Goal: Task Accomplishment & Management: Manage account settings

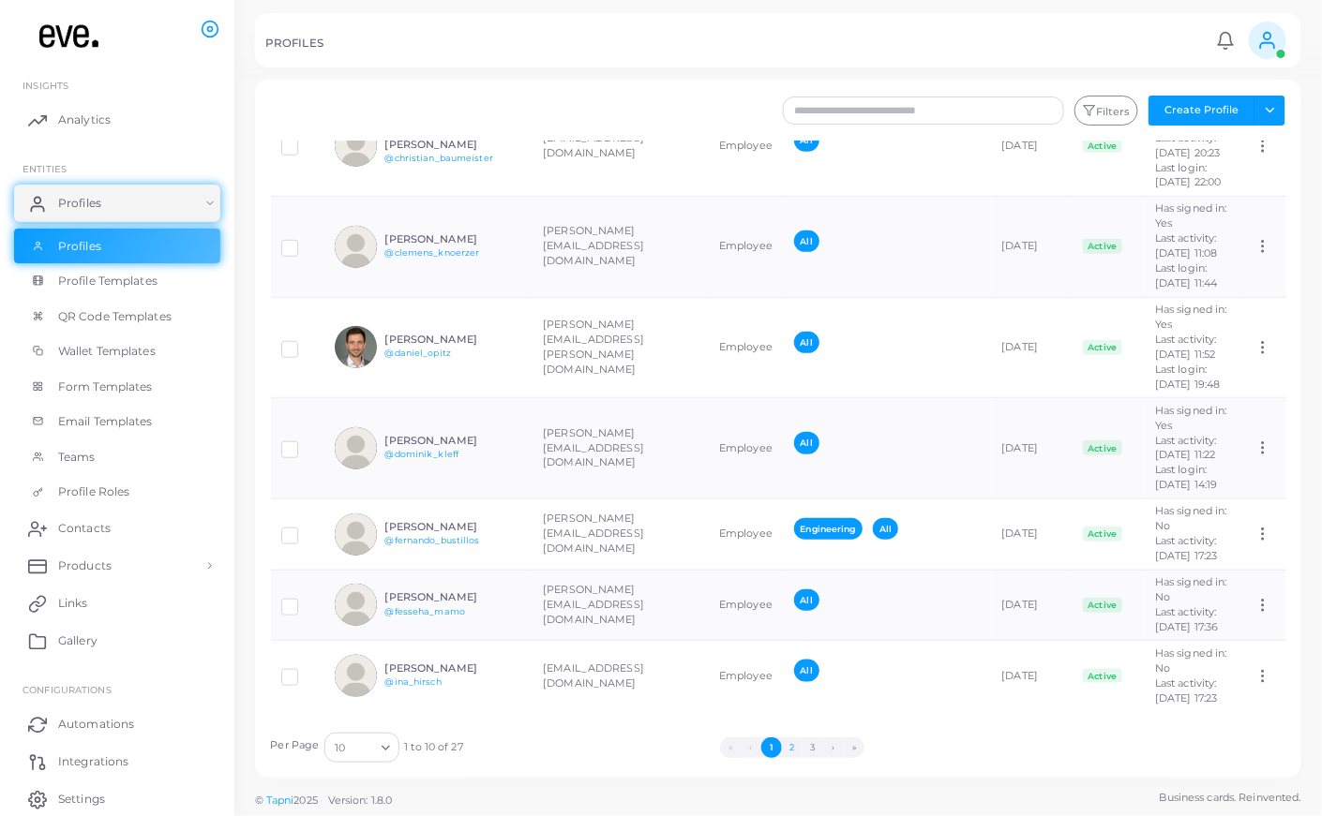
click at [785, 744] on button "2" at bounding box center [792, 748] width 21 height 21
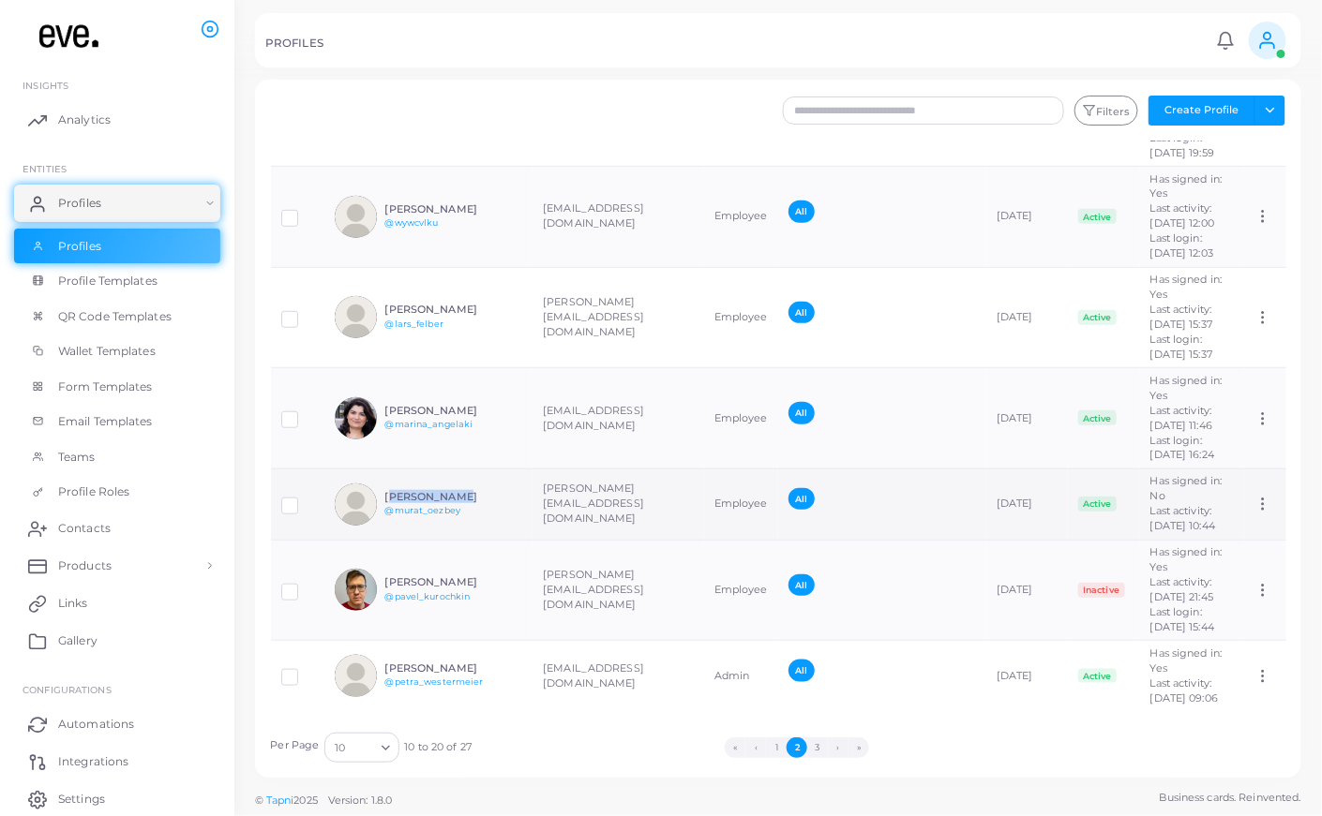
drag, startPoint x: 466, startPoint y: 423, endPoint x: 388, endPoint y: 423, distance: 77.8
click at [386, 491] on h6 "[PERSON_NAME]" at bounding box center [454, 497] width 138 height 12
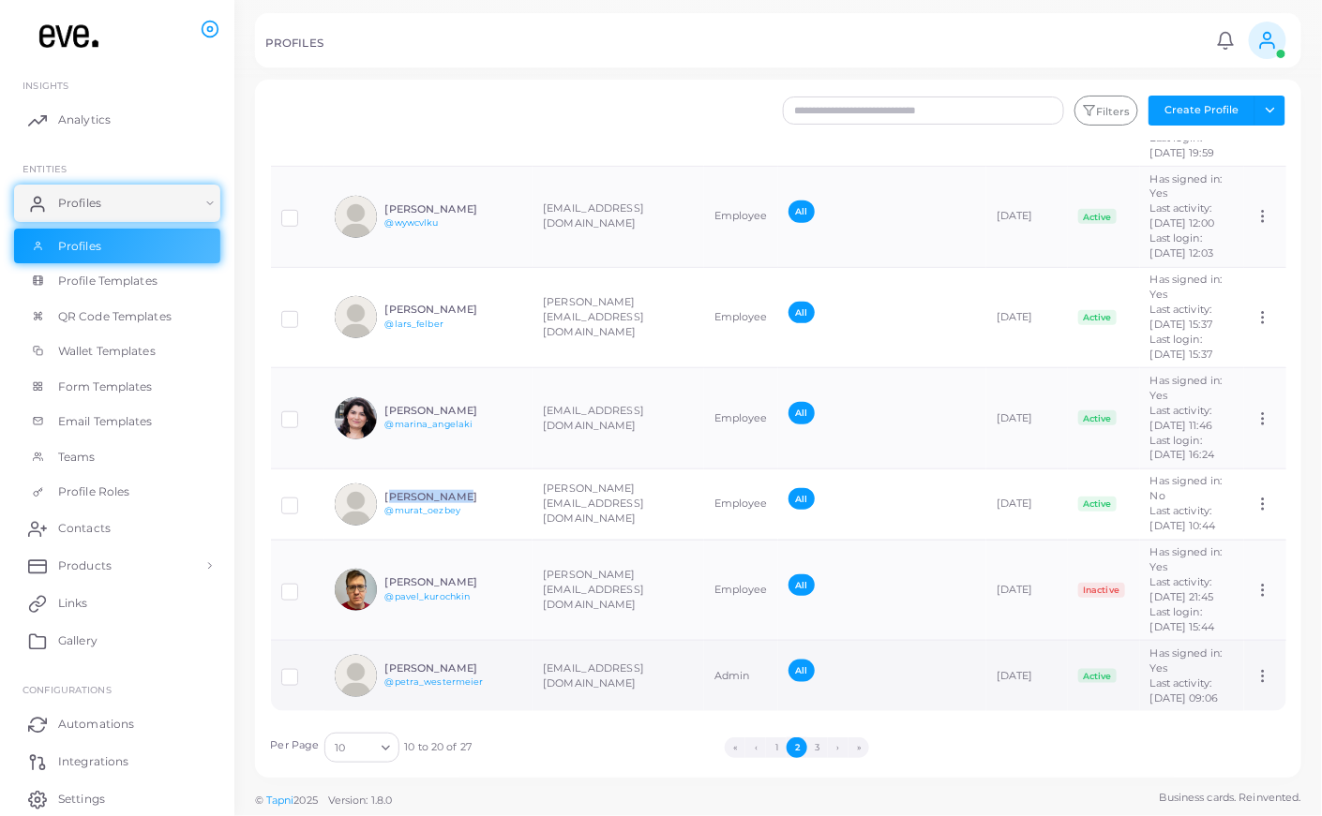
copy h6 "[PERSON_NAME]"
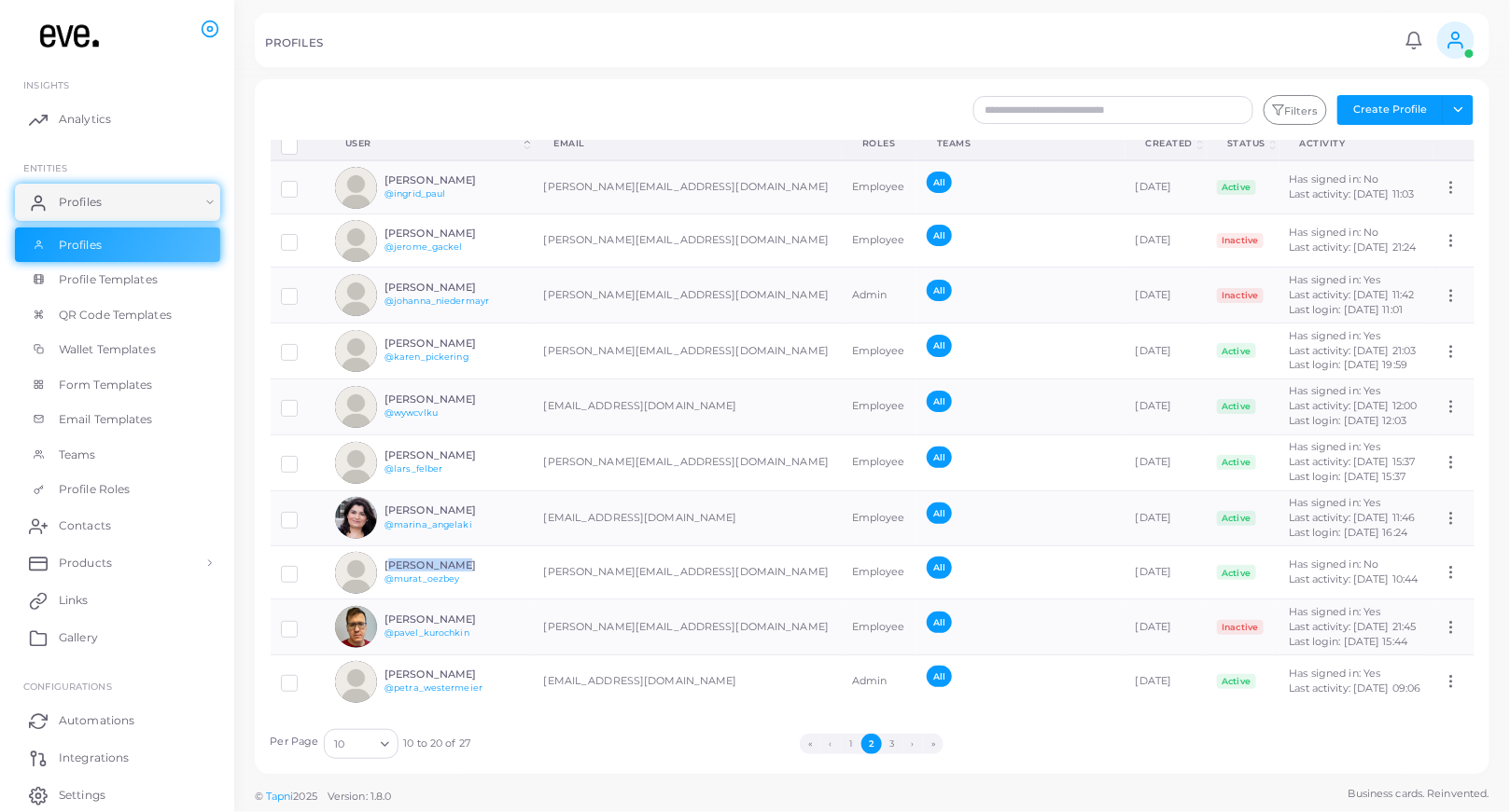
scroll to position [45, 0]
click at [1315, 36] on icon at bounding box center [1455, 40] width 21 height 21
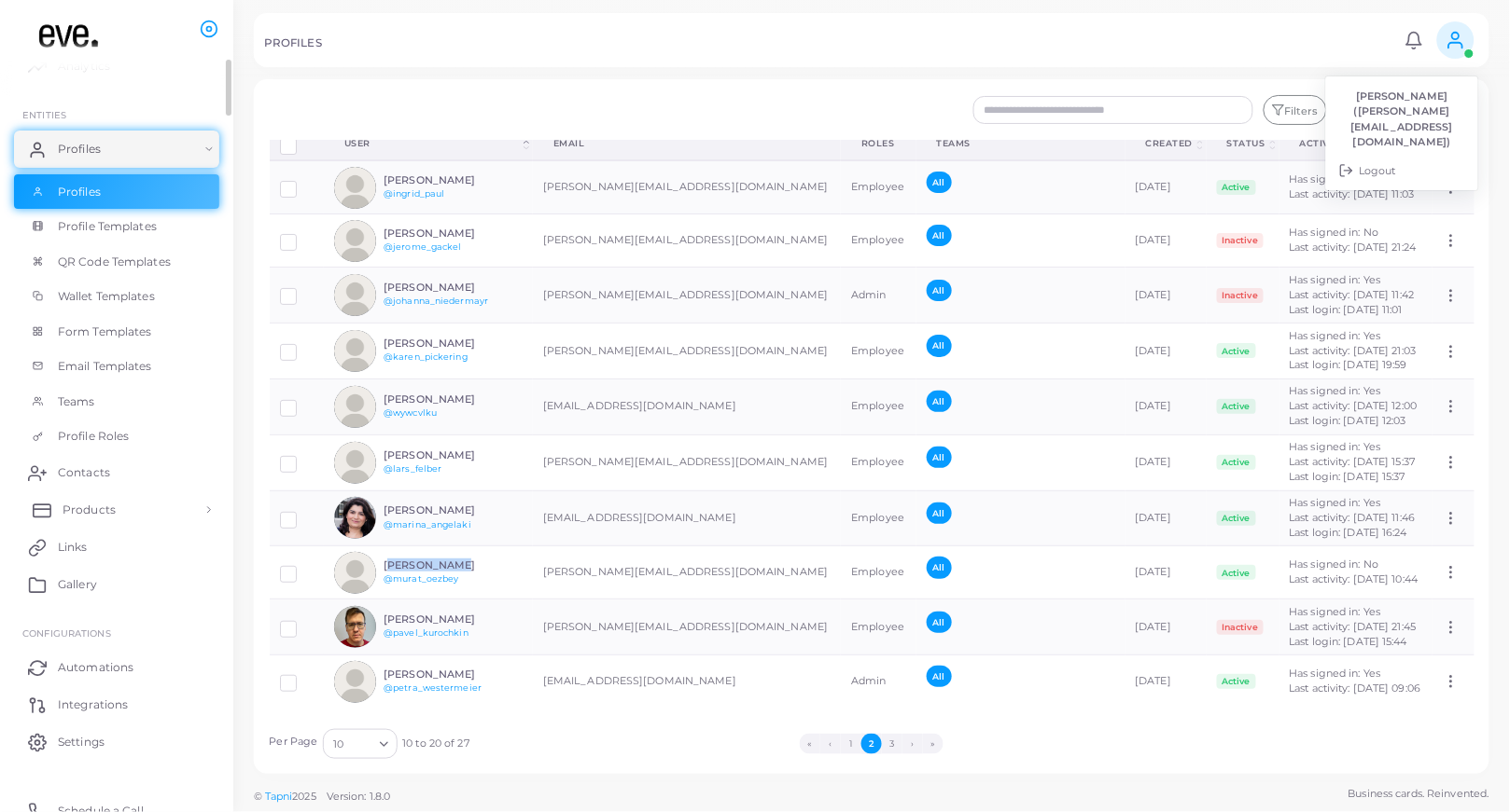
scroll to position [61, 0]
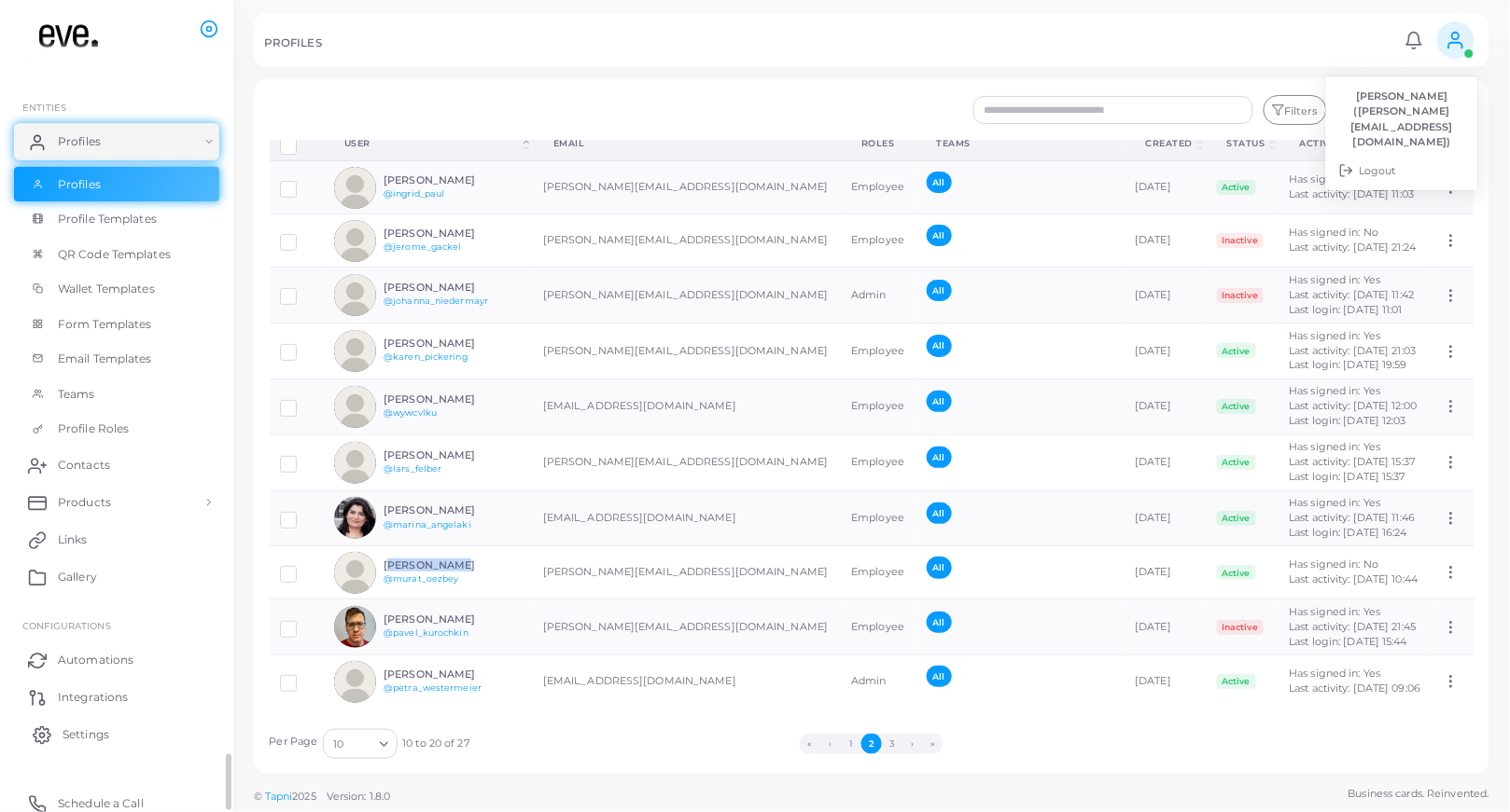
click at [72, 718] on link "Settings" at bounding box center [116, 734] width 205 height 37
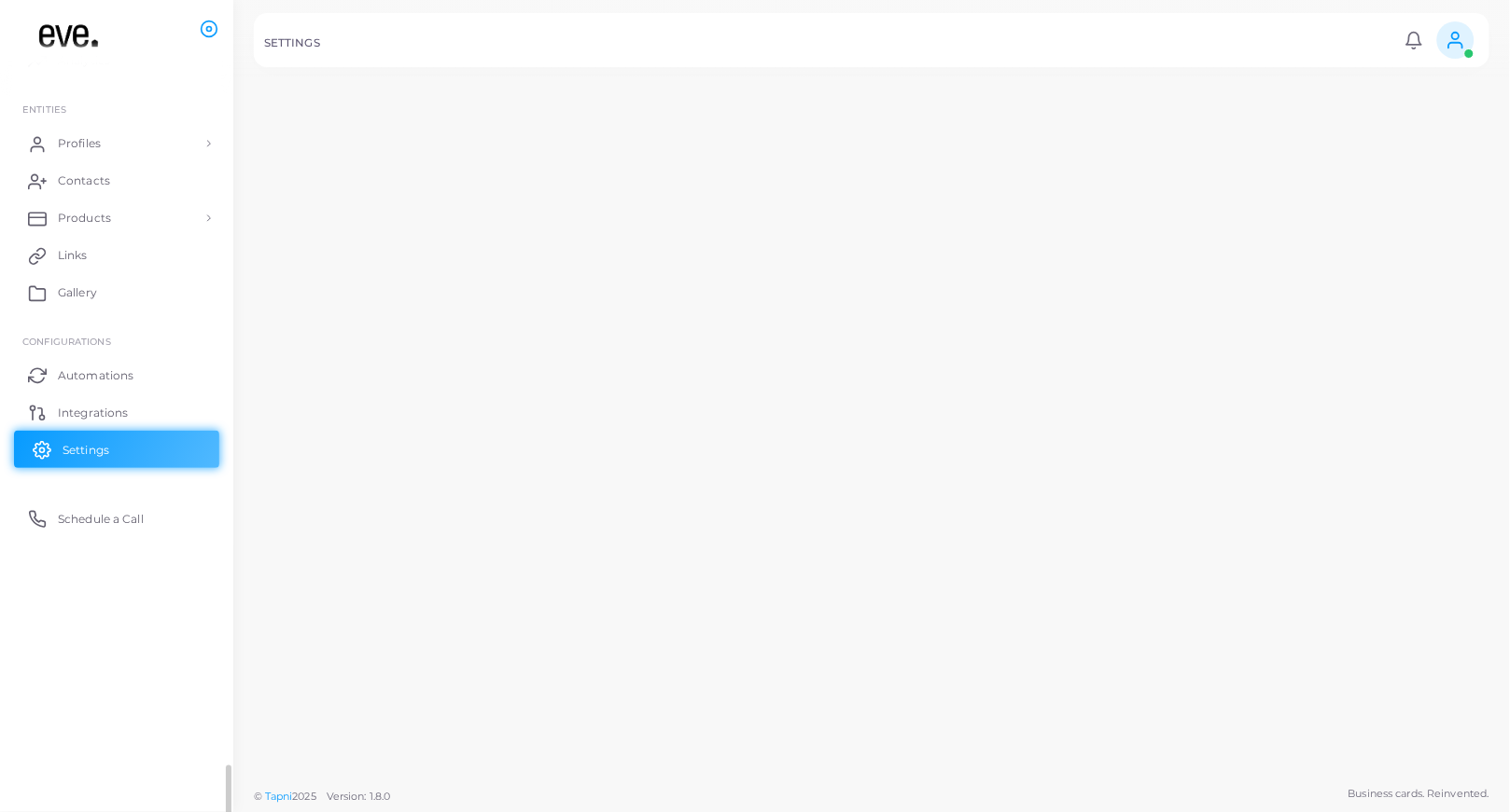
scroll to position [57, 0]
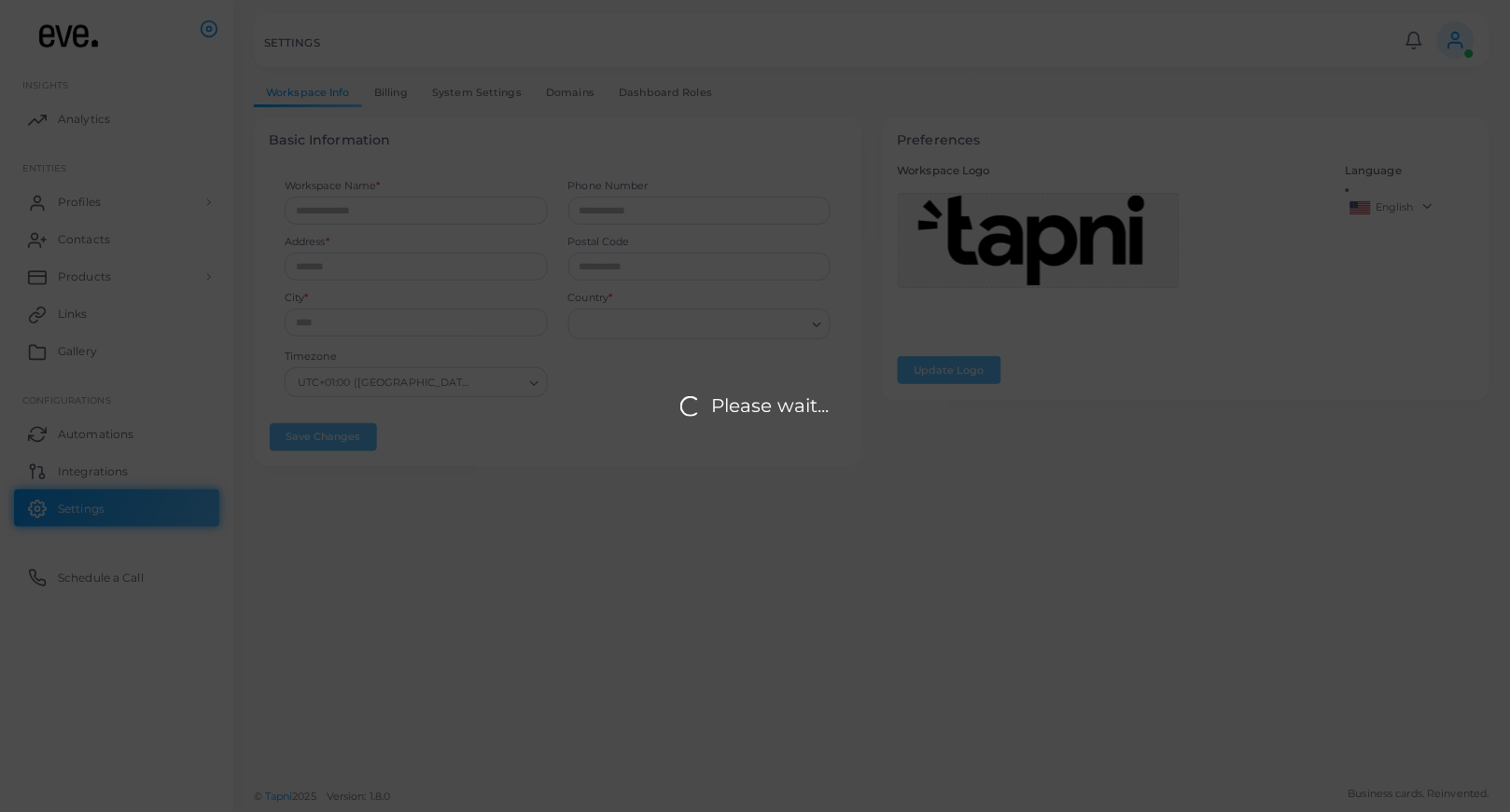
type input "**********"
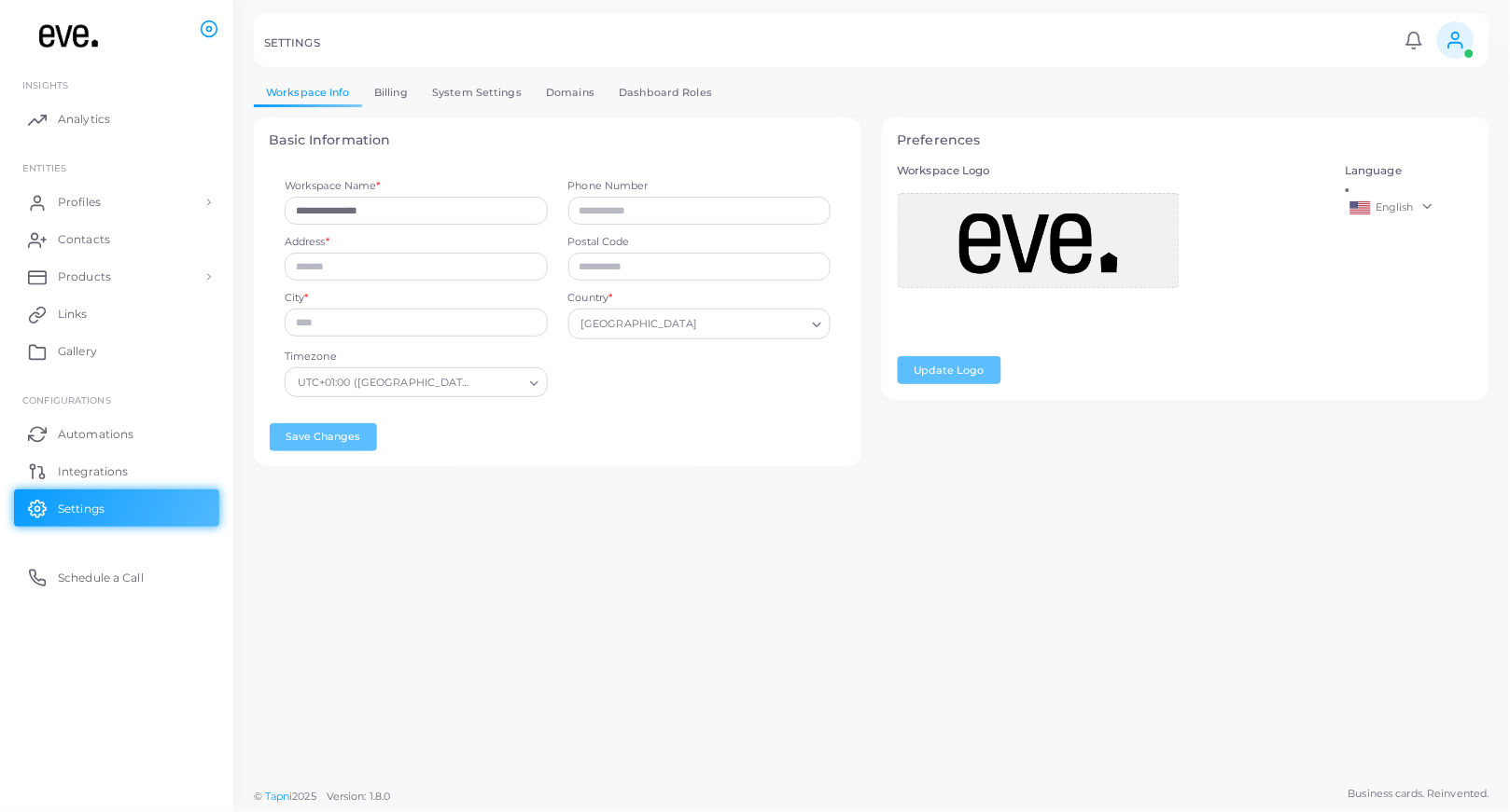
click at [382, 89] on link "Billing" at bounding box center [391, 93] width 58 height 27
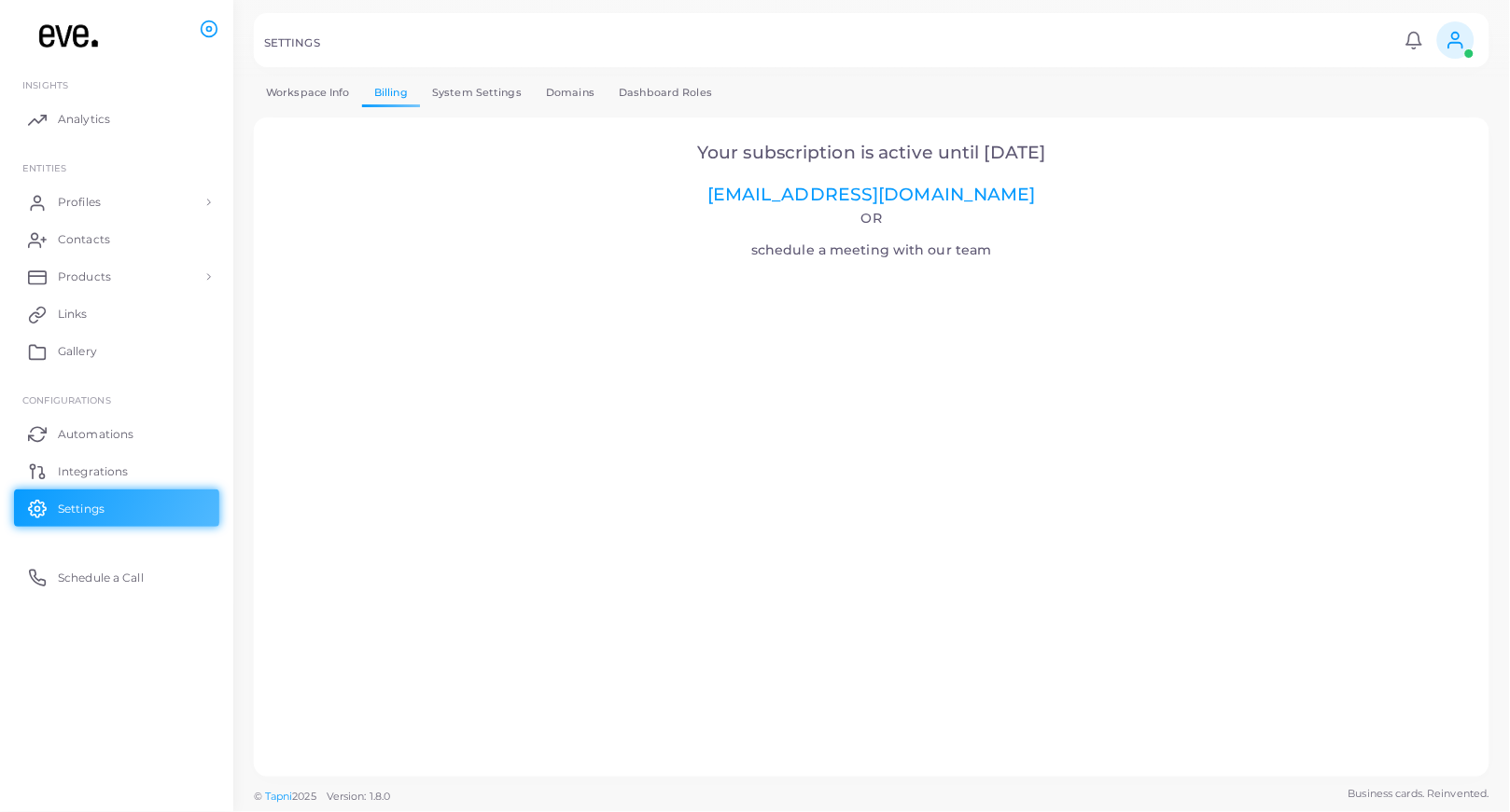
click at [481, 91] on link "System Settings" at bounding box center [477, 93] width 113 height 27
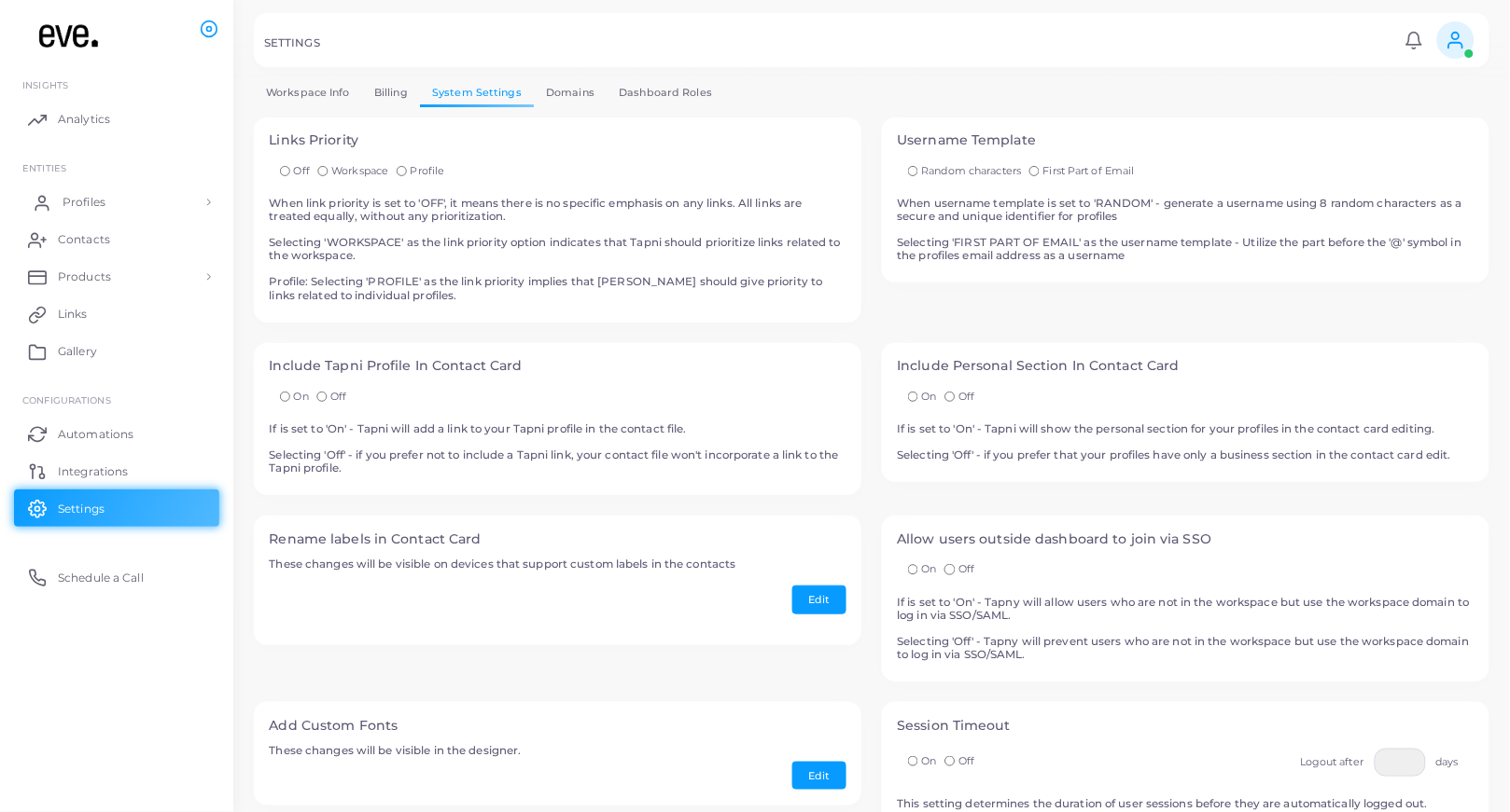
click at [70, 196] on span "Profiles" at bounding box center [84, 202] width 43 height 17
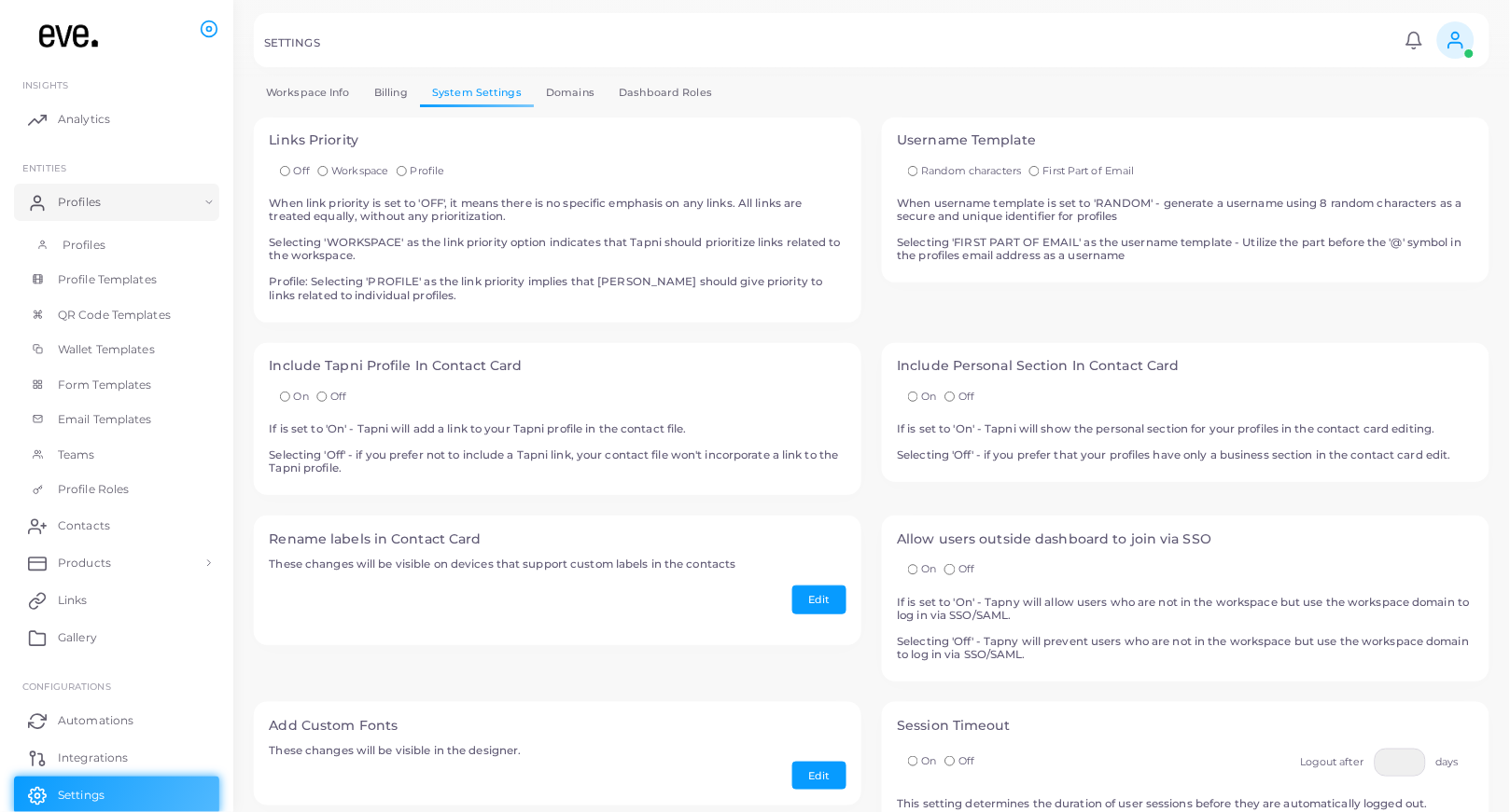
click at [67, 232] on link "Profiles" at bounding box center [116, 246] width 205 height 36
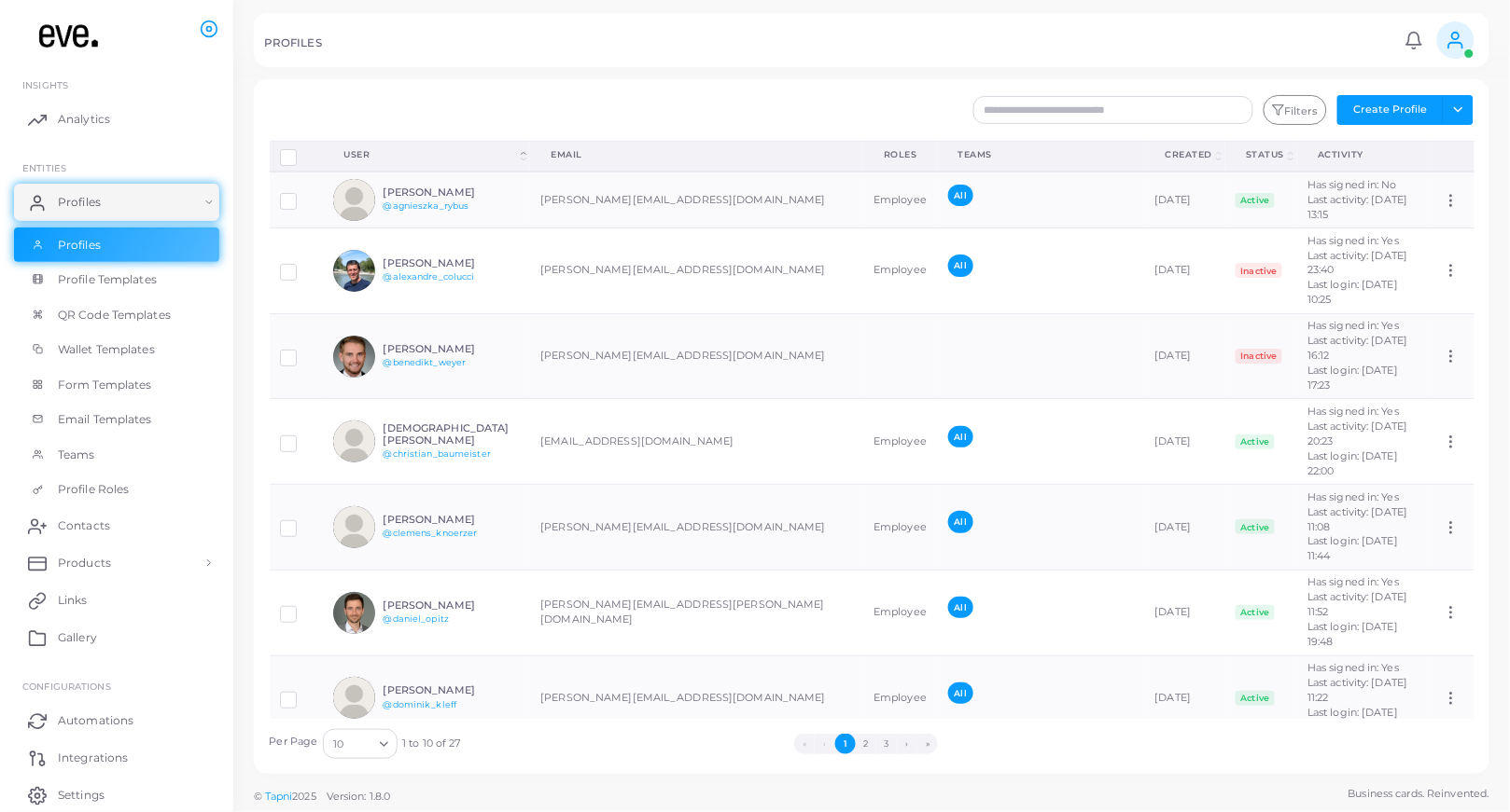
click at [381, 101] on div at bounding box center [361, 110] width 204 height 30
